Goal: Transaction & Acquisition: Purchase product/service

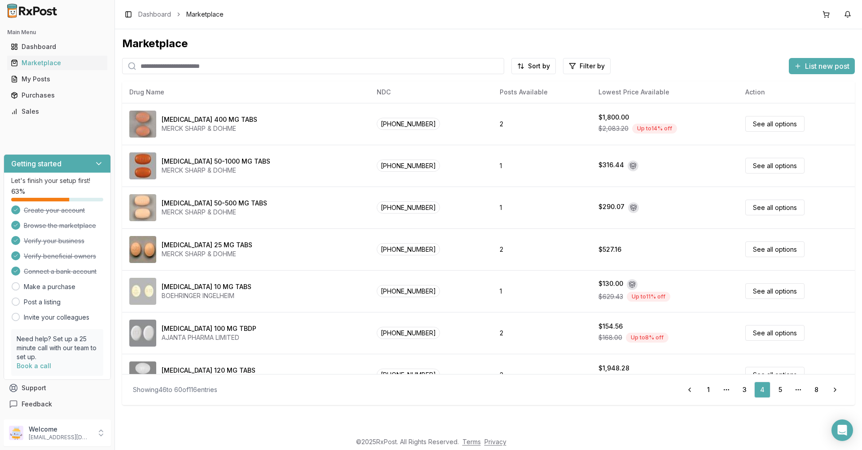
click at [243, 66] on input "search" at bounding box center [313, 66] width 382 height 16
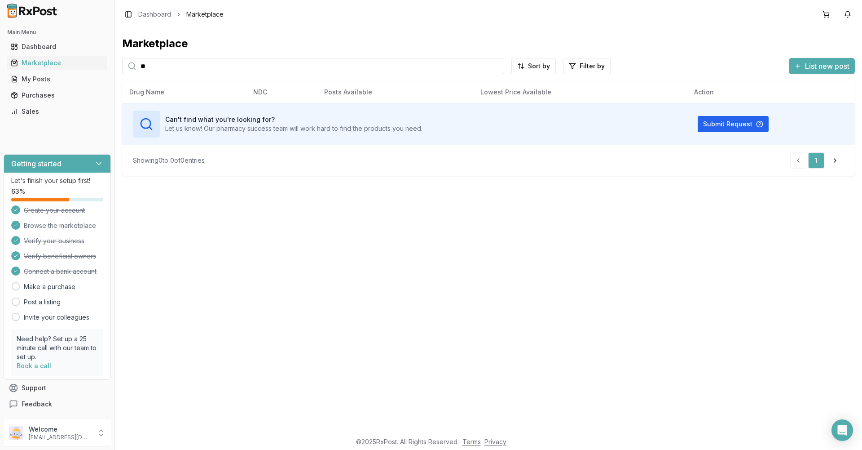
type input "*"
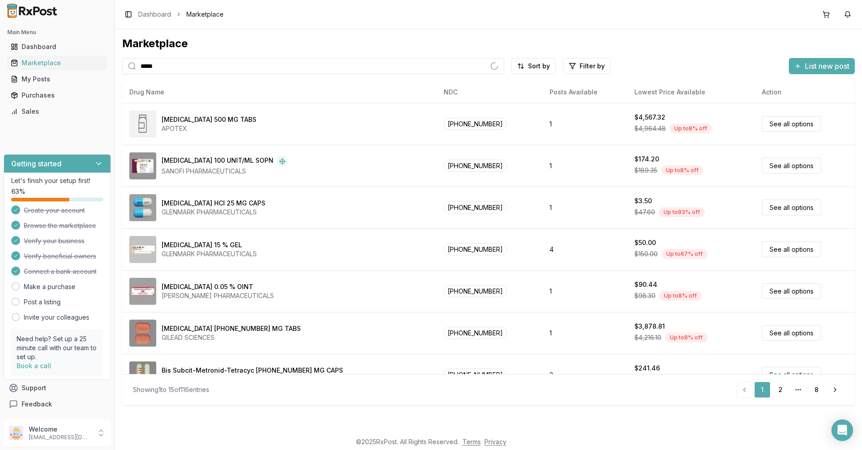
type input "******"
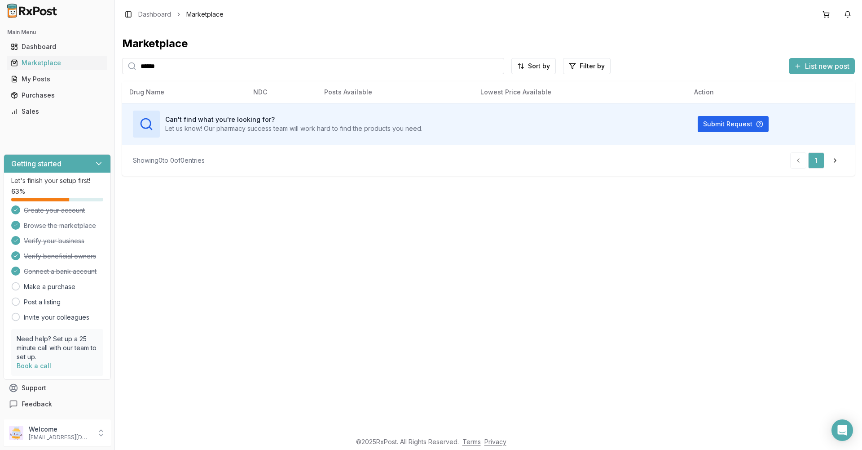
click at [496, 66] on input "******" at bounding box center [313, 66] width 382 height 16
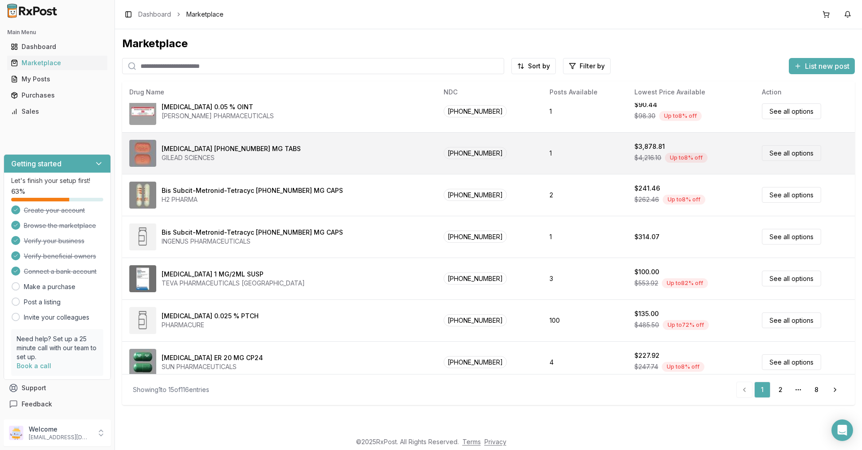
scroll to position [356, 0]
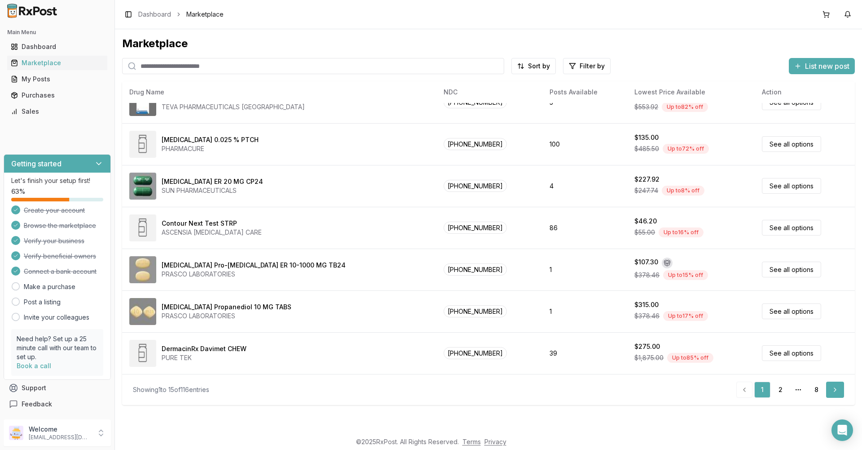
click at [833, 389] on link "Next" at bounding box center [835, 389] width 18 height 16
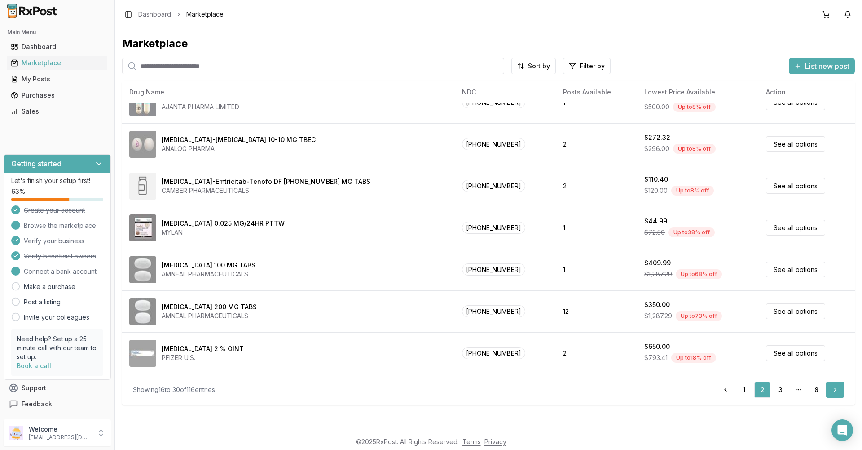
click at [833, 389] on link "Next" at bounding box center [835, 389] width 18 height 16
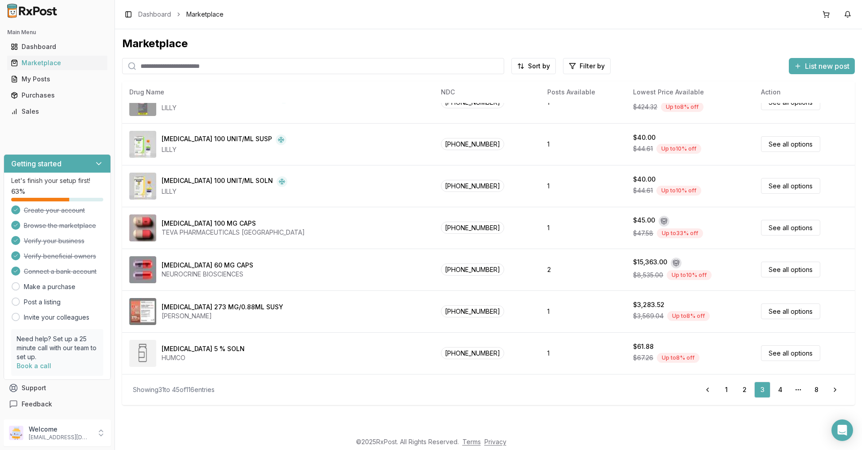
click at [215, 68] on input "search" at bounding box center [313, 66] width 382 height 16
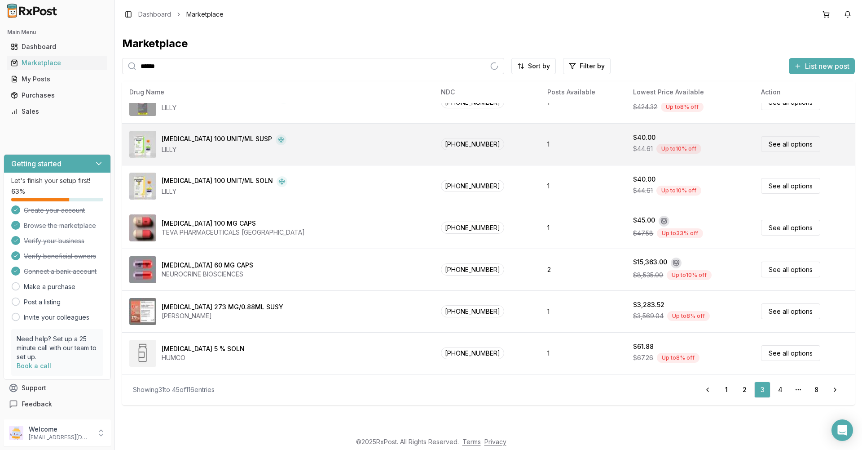
type input "*******"
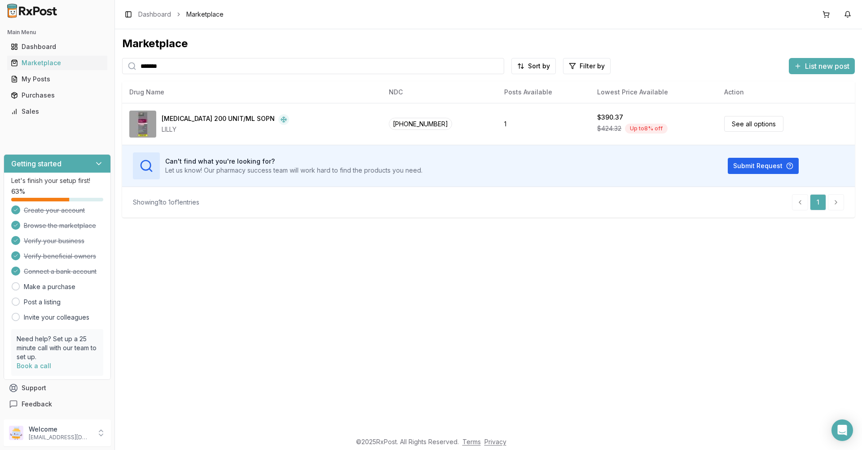
click at [496, 64] on input "*******" at bounding box center [313, 66] width 382 height 16
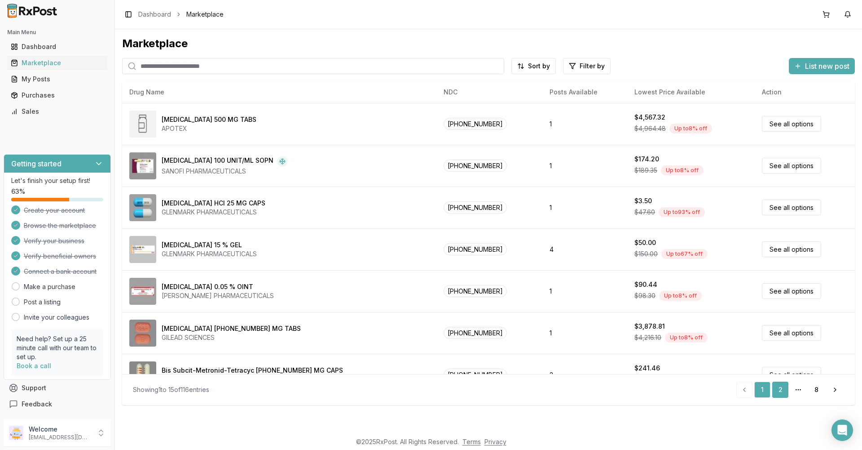
click at [781, 387] on link "2" at bounding box center [780, 389] width 16 height 16
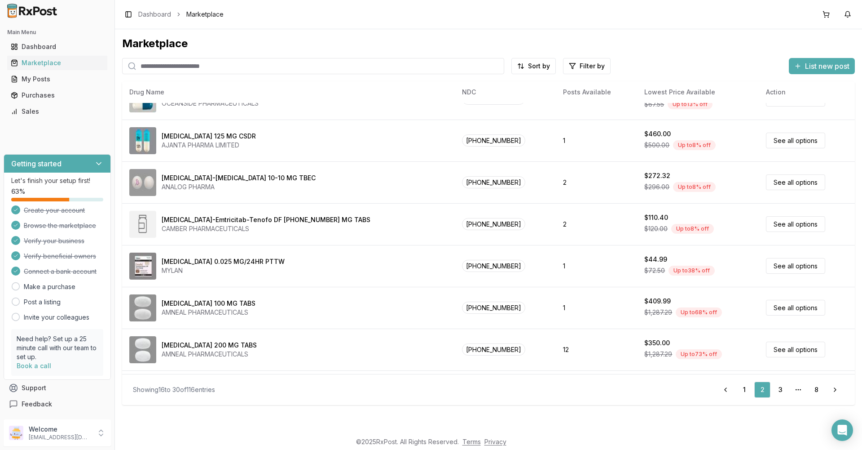
scroll to position [356, 0]
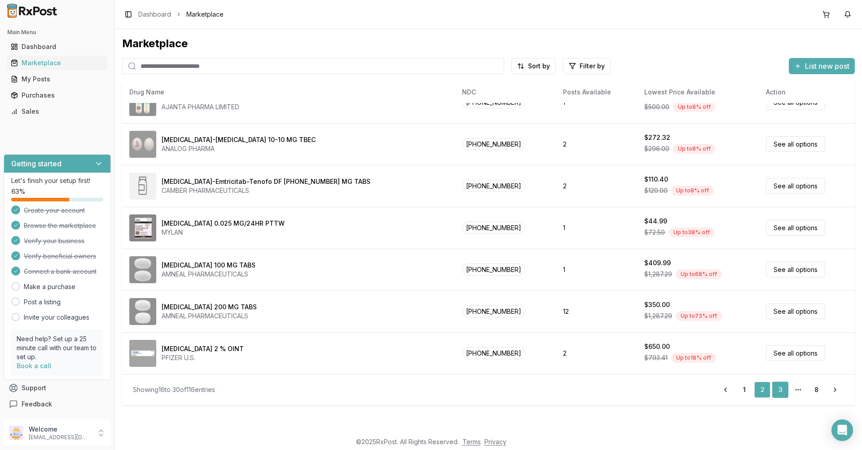
click at [783, 388] on link "3" at bounding box center [780, 389] width 16 height 16
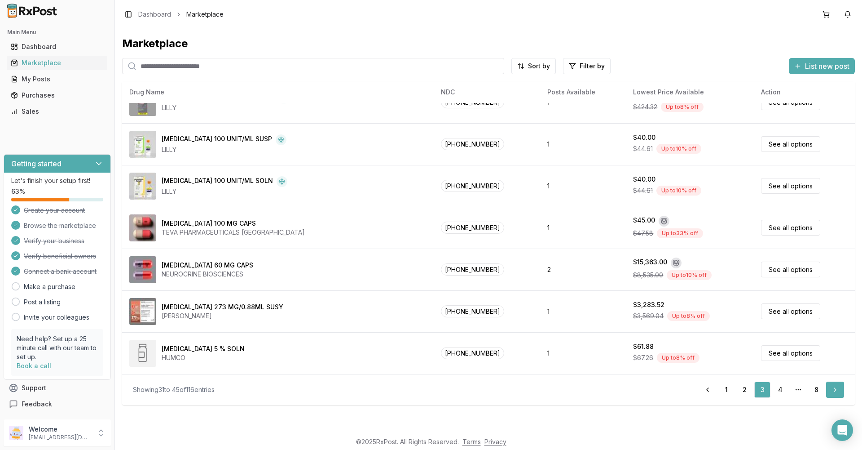
click at [833, 384] on link "Next" at bounding box center [835, 389] width 18 height 16
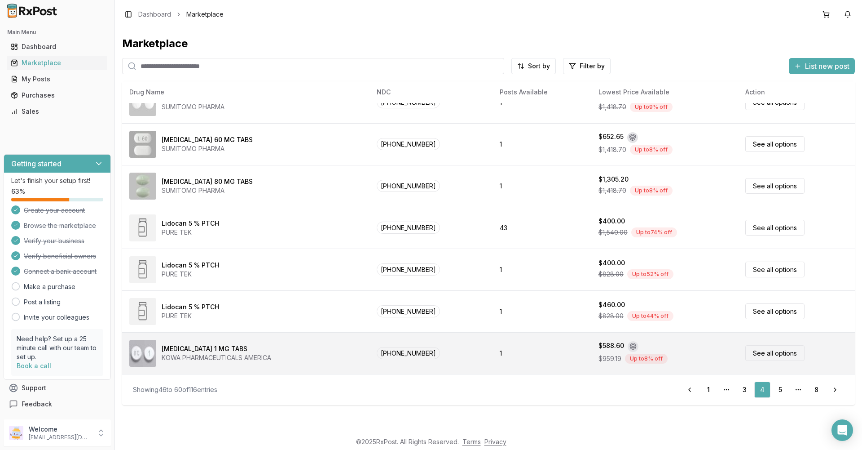
scroll to position [176, 0]
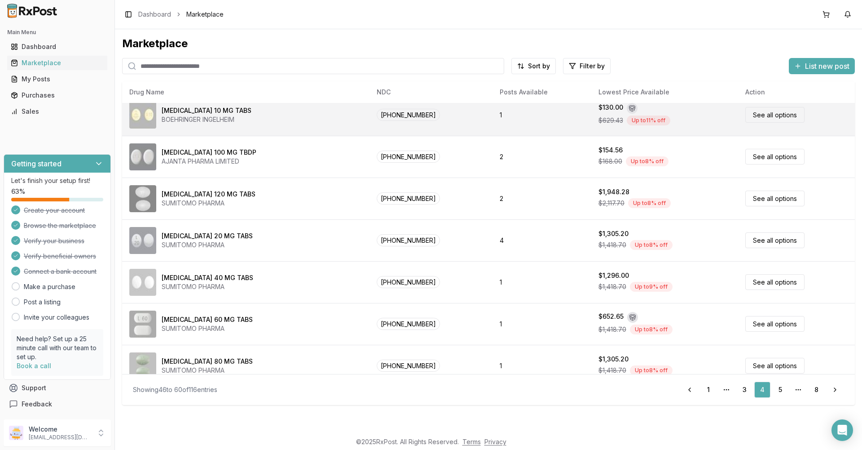
click at [192, 117] on div "BOEHRINGER INGELHEIM" at bounding box center [207, 119] width 90 height 9
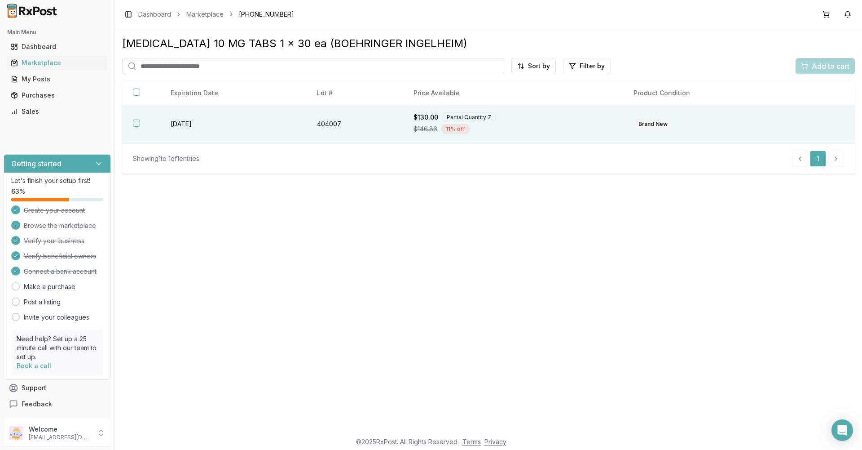
click at [138, 123] on button "button" at bounding box center [136, 122] width 7 height 7
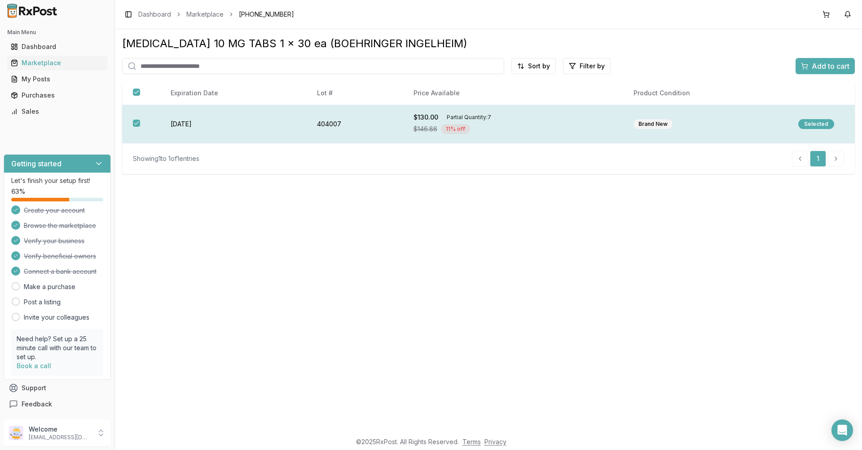
click at [134, 120] on button "button" at bounding box center [136, 122] width 7 height 7
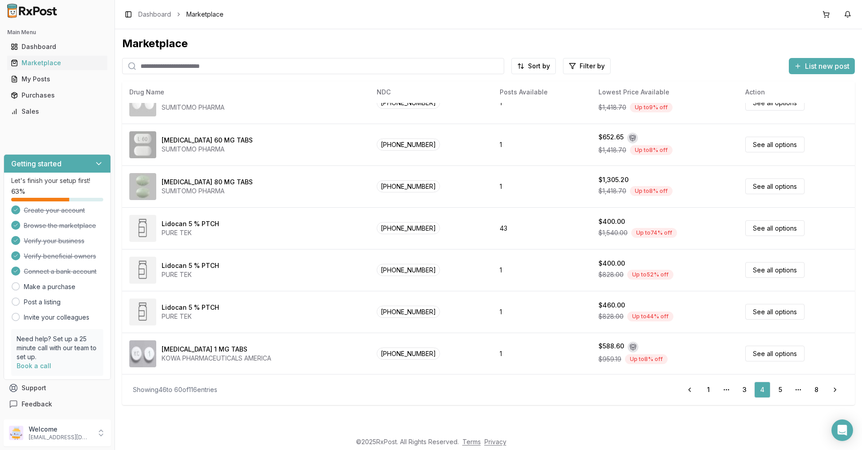
scroll to position [356, 0]
click at [834, 386] on link "Next" at bounding box center [835, 389] width 18 height 16
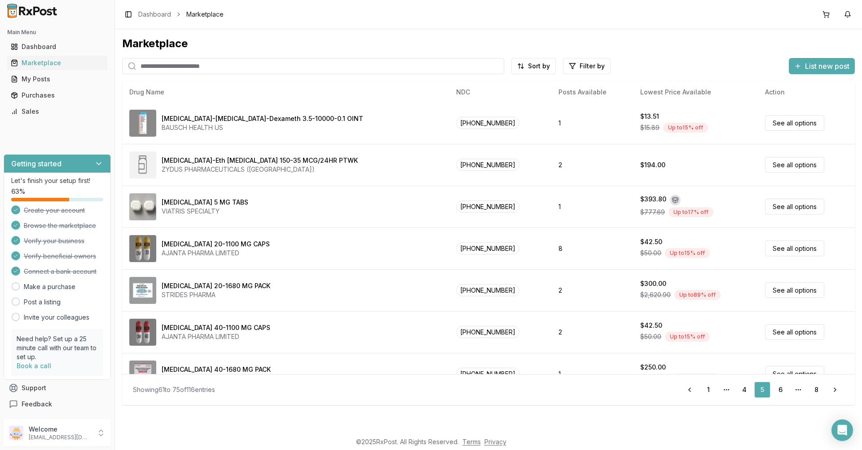
scroll to position [356, 0]
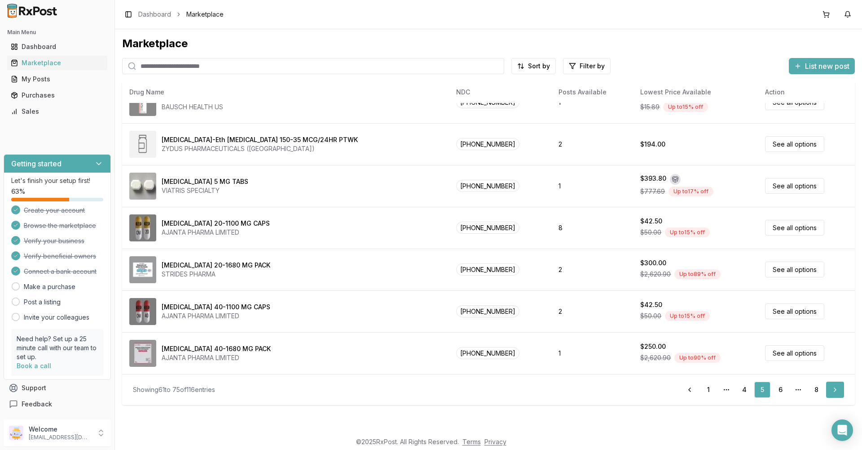
click at [833, 389] on link "Next" at bounding box center [835, 389] width 18 height 16
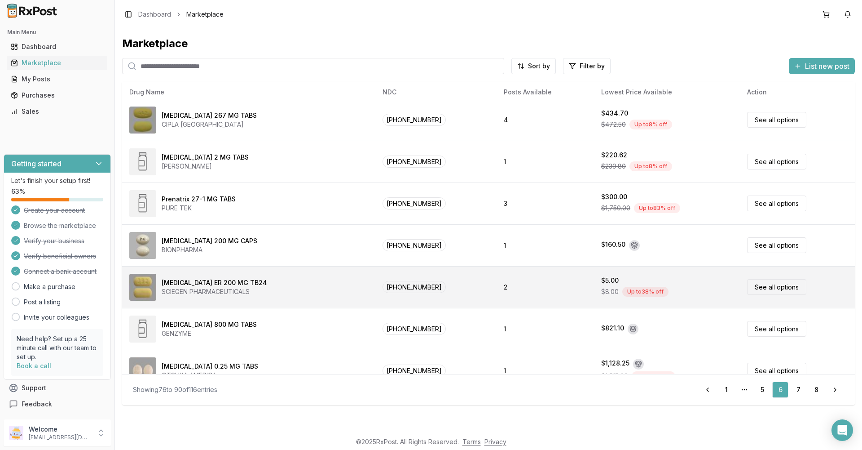
scroll to position [269, 0]
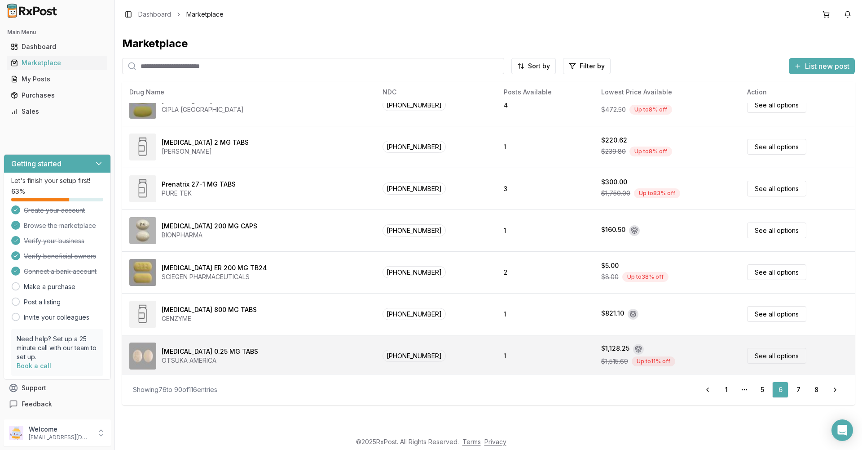
click at [200, 349] on div "[MEDICAL_DATA] 0.25 MG TABS" at bounding box center [210, 351] width 97 height 9
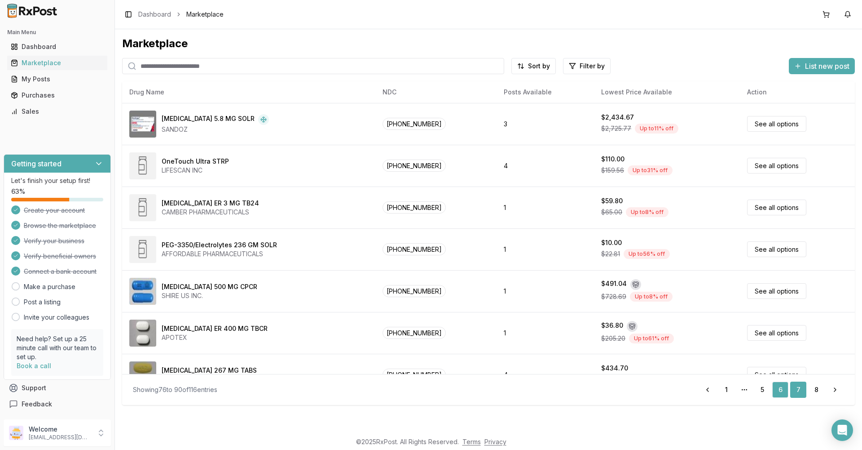
click at [799, 388] on link "7" at bounding box center [798, 389] width 16 height 16
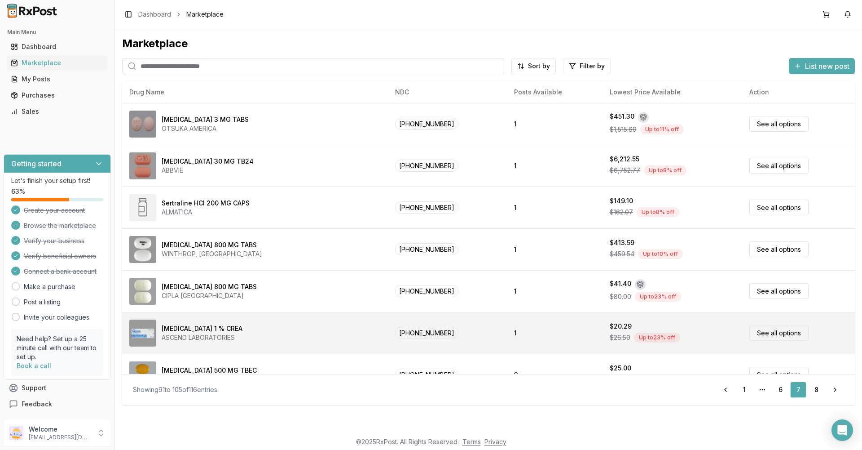
click at [603, 326] on td "$20.29 $26.50 Up to 23 % off" at bounding box center [673, 333] width 140 height 42
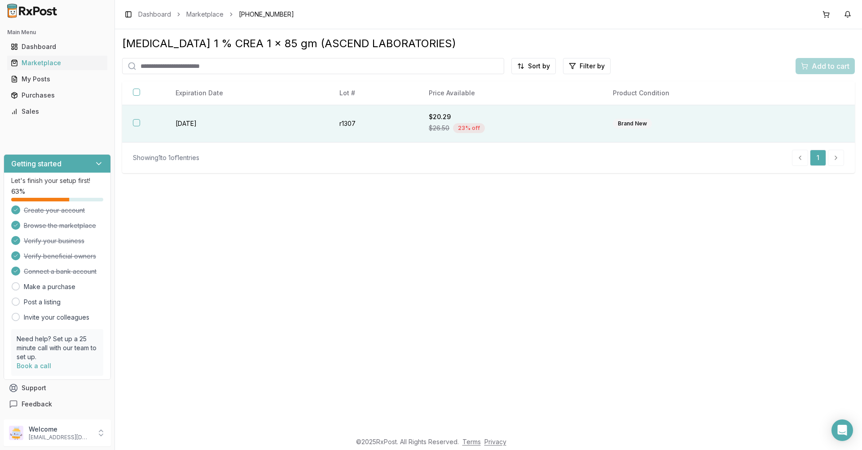
click at [636, 126] on div "Brand New" at bounding box center [632, 124] width 39 height 10
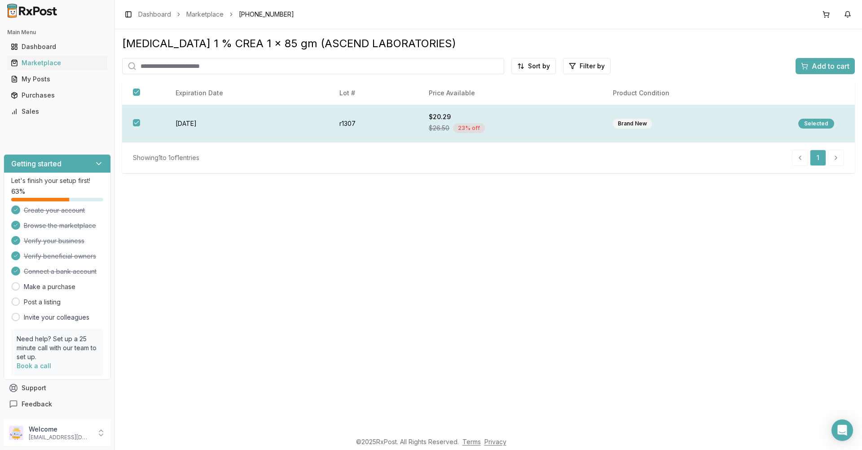
click at [808, 123] on div "Selected" at bounding box center [816, 124] width 36 height 10
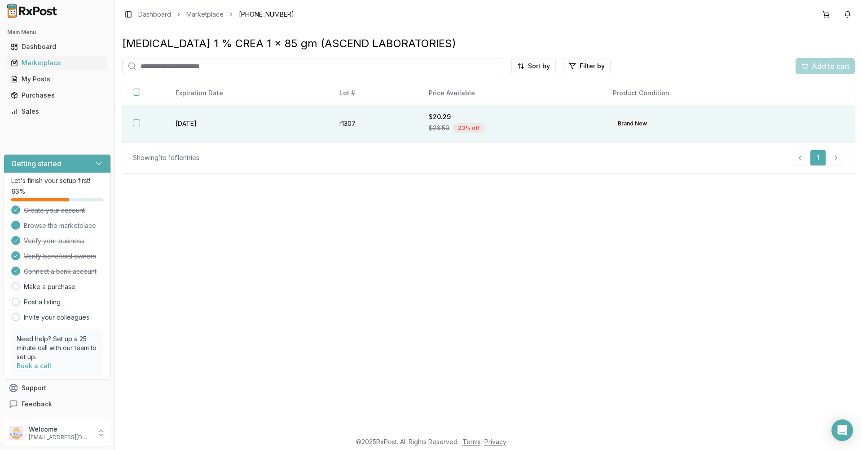
click at [137, 121] on button "button" at bounding box center [136, 122] width 7 height 7
click at [824, 65] on span "Add to cart" at bounding box center [831, 66] width 38 height 11
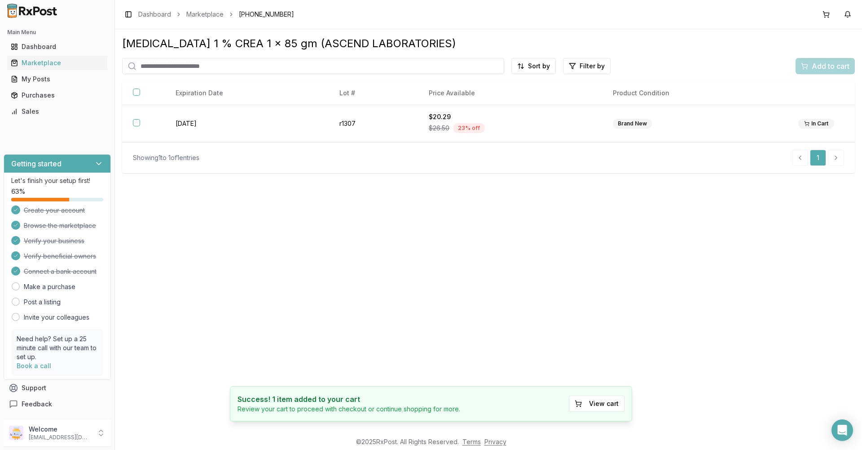
click at [812, 120] on div "In Cart" at bounding box center [816, 124] width 36 height 10
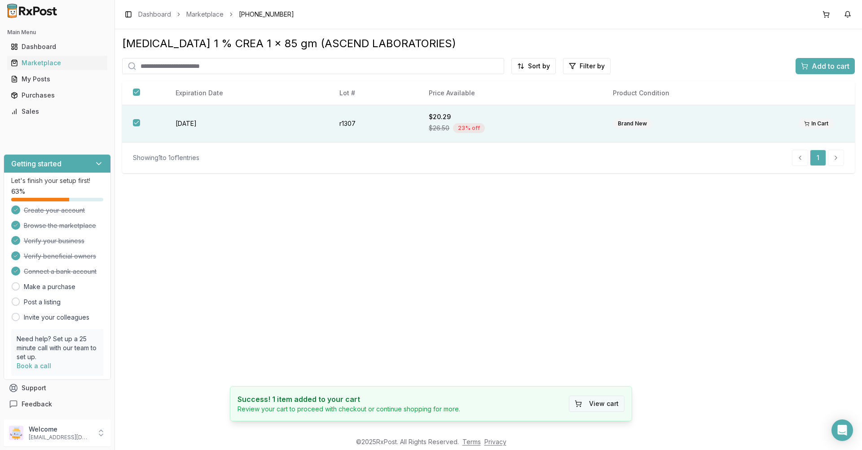
click at [601, 403] on button "View cart" at bounding box center [597, 403] width 56 height 16
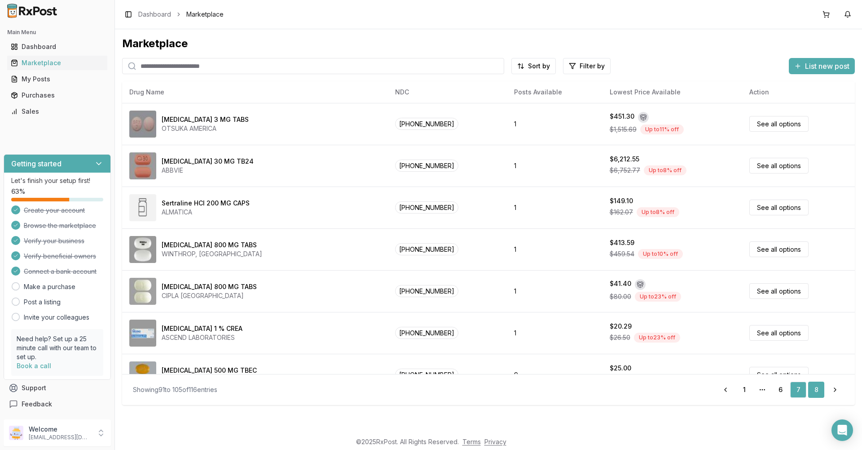
click at [816, 393] on link "8" at bounding box center [816, 389] width 16 height 16
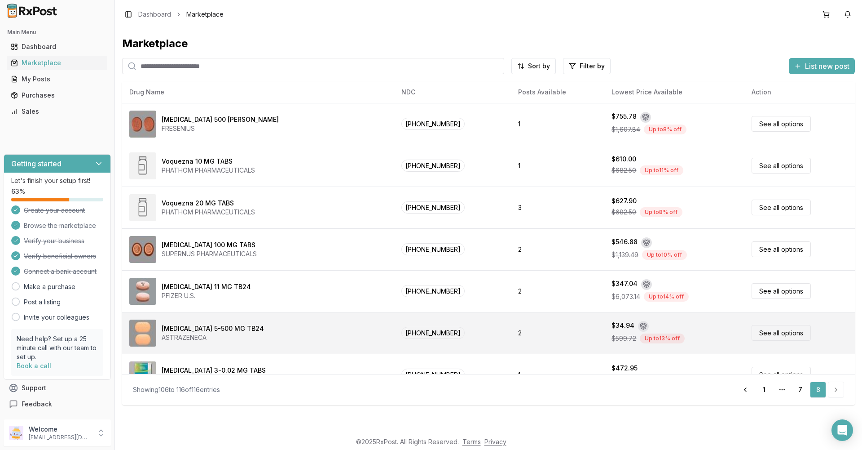
click at [226, 326] on div "[MEDICAL_DATA] 5-500 MG TB24" at bounding box center [213, 328] width 102 height 9
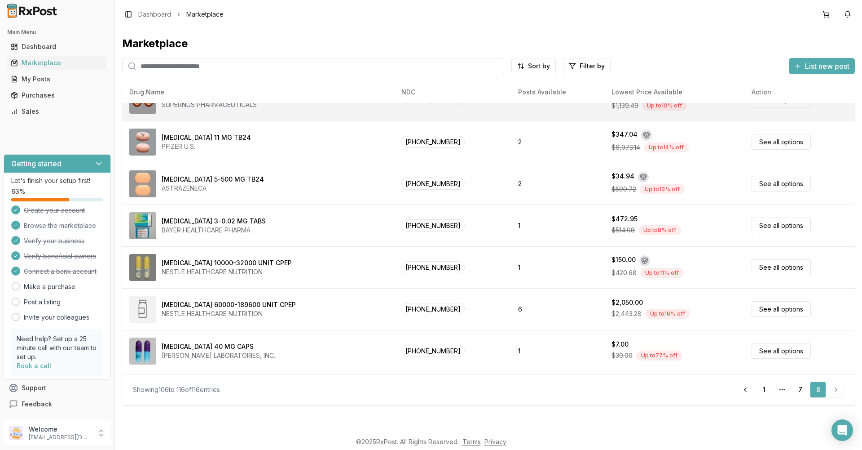
scroll to position [189, 0]
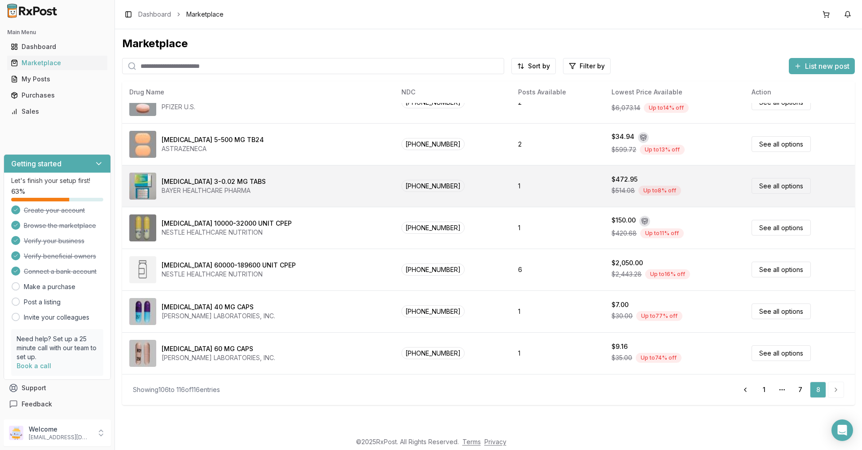
click at [257, 187] on div "[MEDICAL_DATA] 3-0.02 MG TABS BAYER HEALTHCARE PHARMA" at bounding box center [258, 185] width 258 height 27
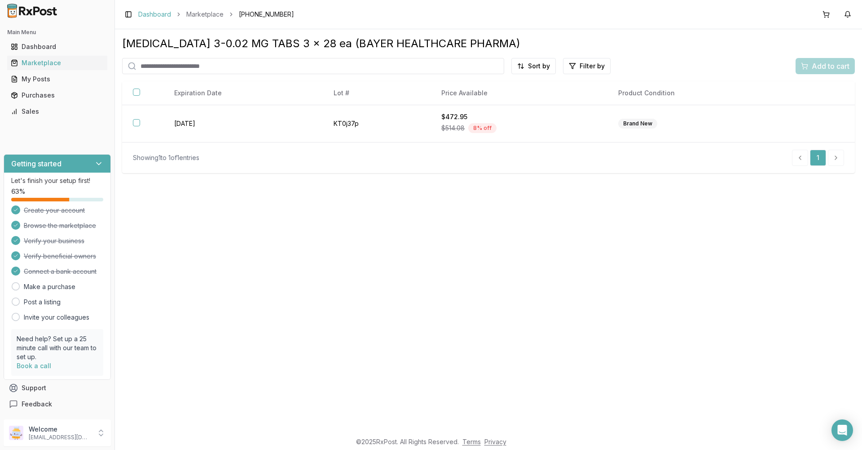
click at [141, 14] on link "Dashboard" at bounding box center [154, 14] width 33 height 9
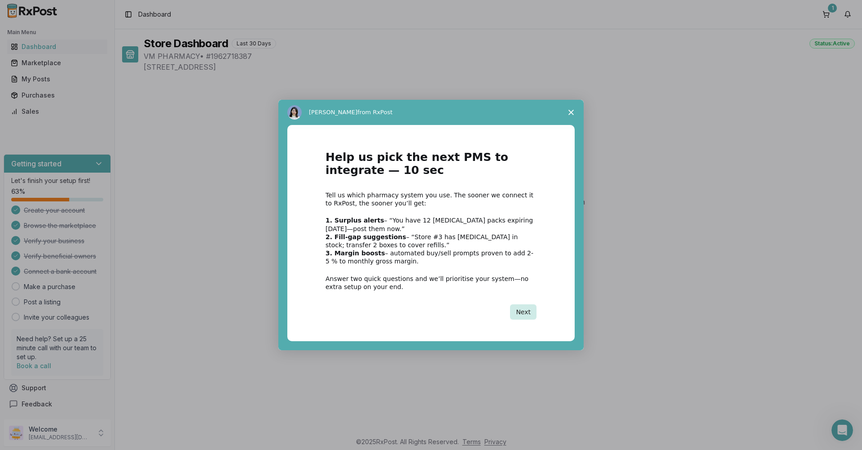
click at [519, 307] on button "Next" at bounding box center [523, 311] width 26 height 15
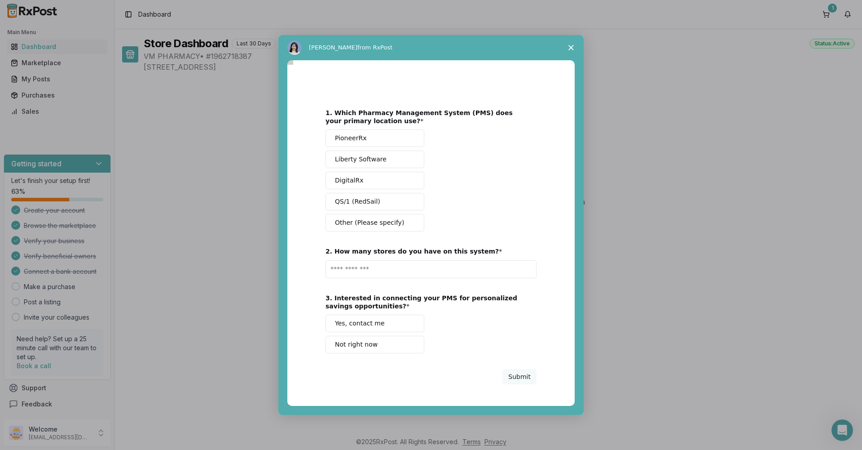
click at [570, 47] on icon "Close survey" at bounding box center [571, 47] width 5 height 5
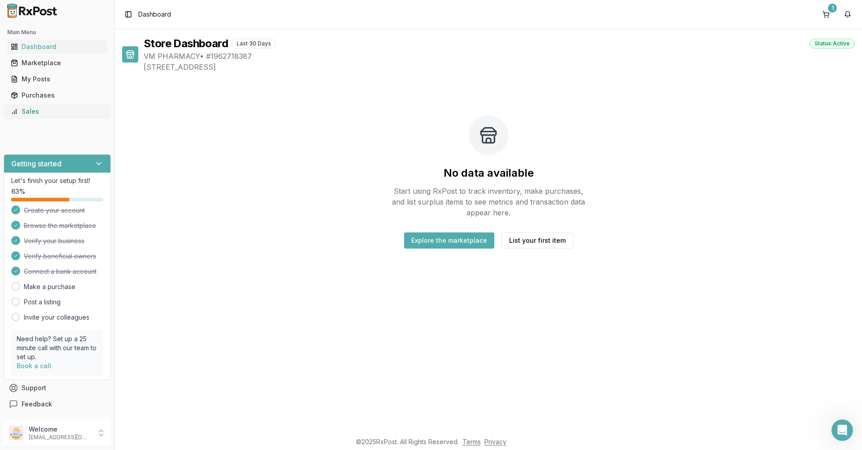
click at [34, 110] on div "Sales" at bounding box center [57, 111] width 93 height 9
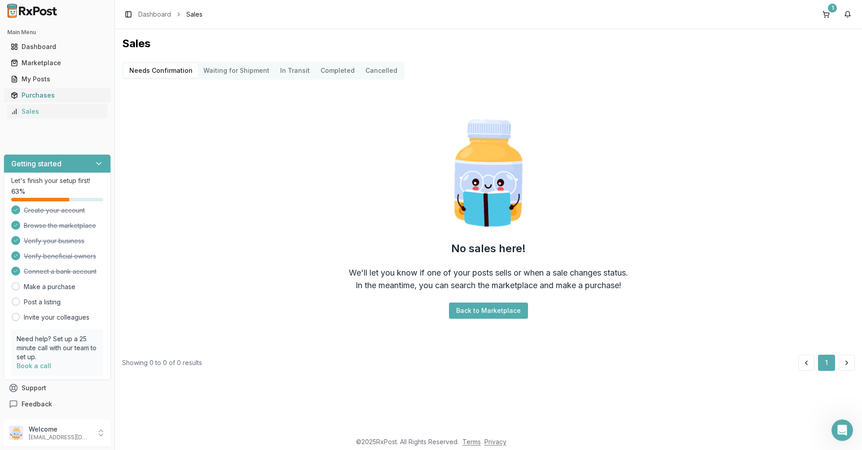
click at [32, 94] on div "Purchases" at bounding box center [57, 95] width 93 height 9
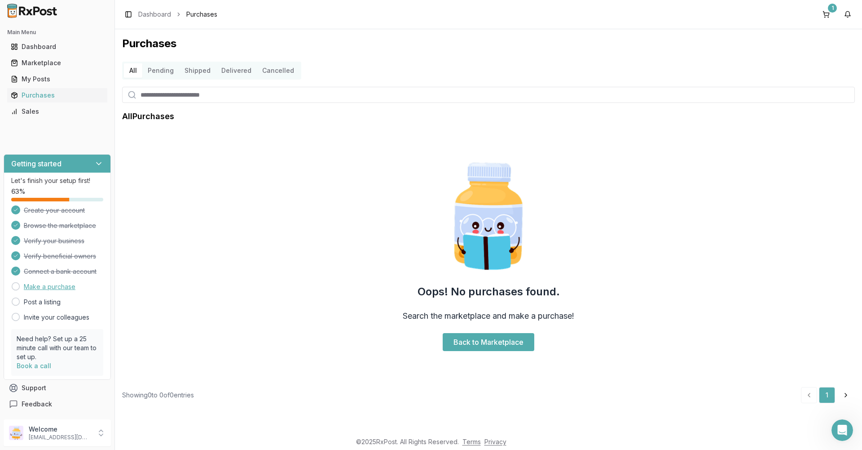
click at [62, 286] on link "Make a purchase" at bounding box center [50, 286] width 52 height 9
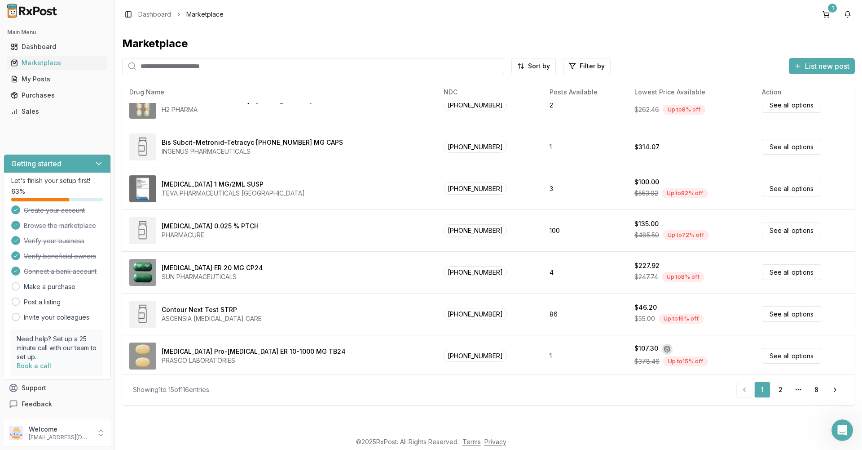
scroll to position [356, 0]
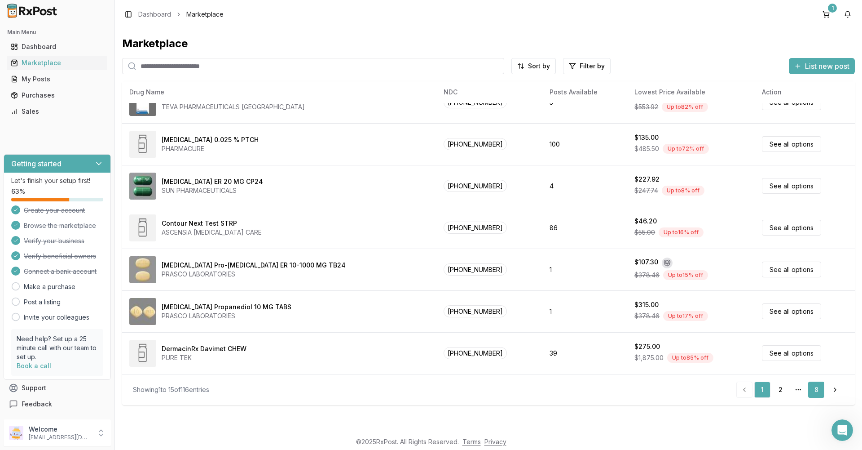
click at [812, 388] on link "8" at bounding box center [816, 389] width 16 height 16
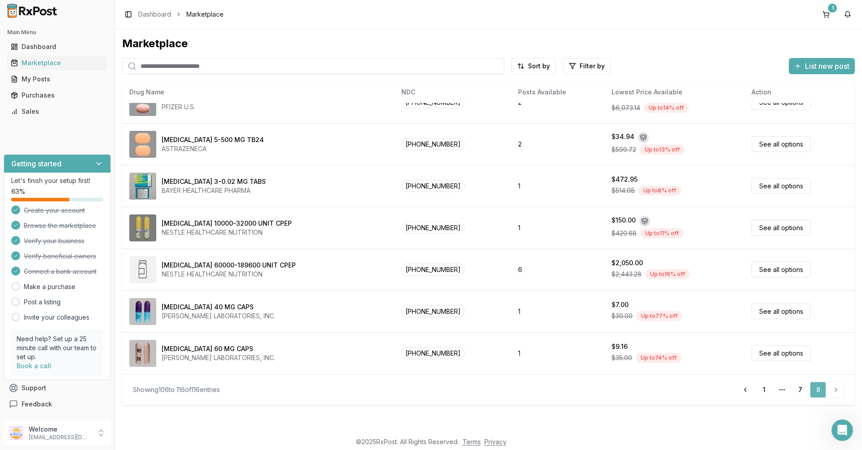
scroll to position [189, 0]
click at [837, 388] on li "pagination" at bounding box center [836, 389] width 16 height 16
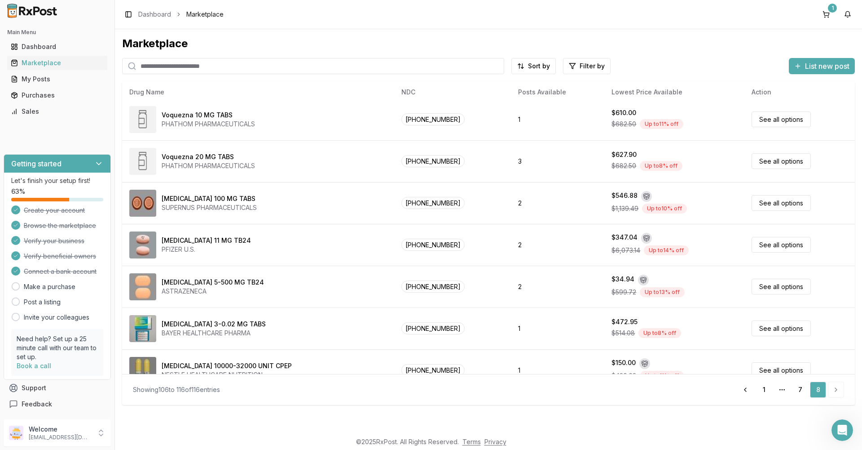
scroll to position [0, 0]
